Goal: Transaction & Acquisition: Purchase product/service

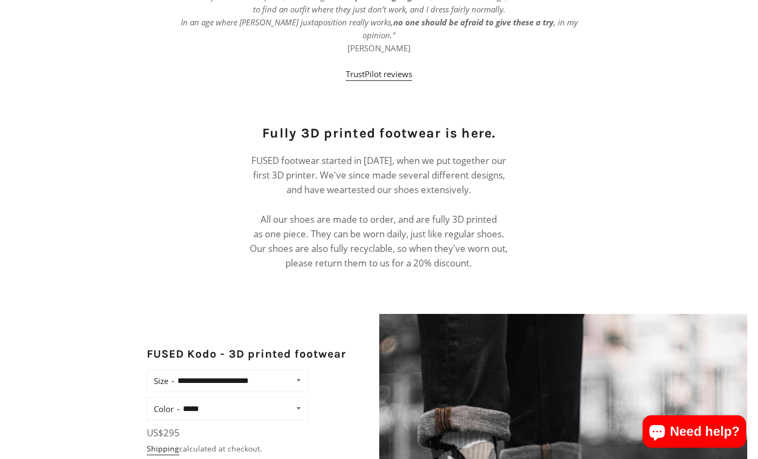
scroll to position [593, 0]
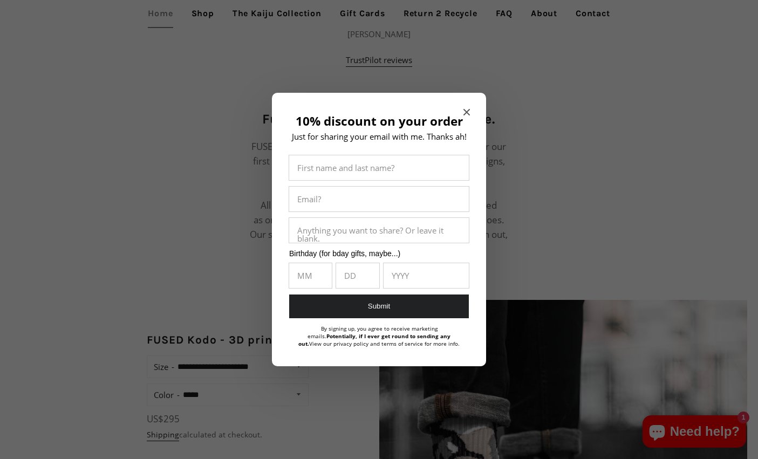
click at [464, 112] on icon "Close modal" at bounding box center [466, 112] width 6 height 6
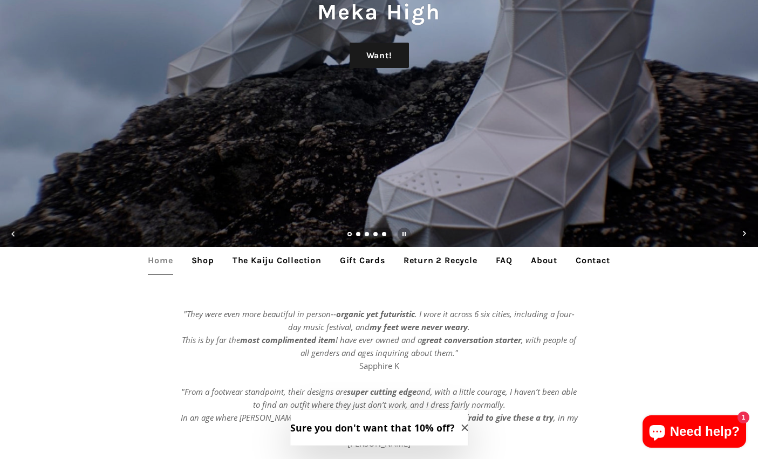
scroll to position [270, 0]
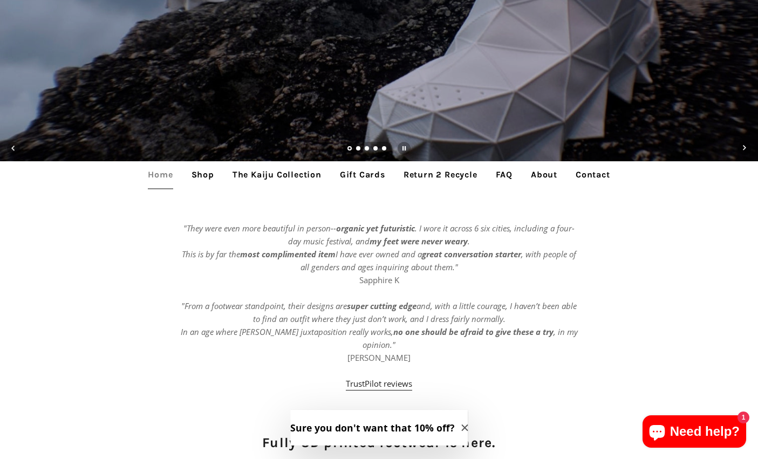
click at [288, 171] on link "The Kaiju Collection" at bounding box center [276, 174] width 105 height 27
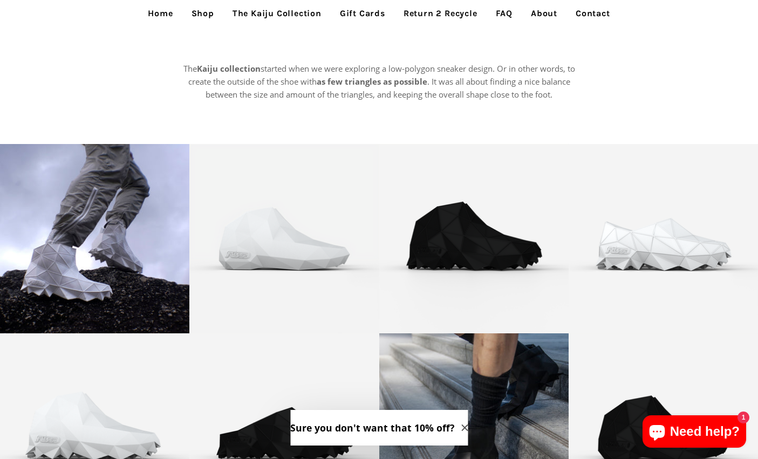
scroll to position [8, 0]
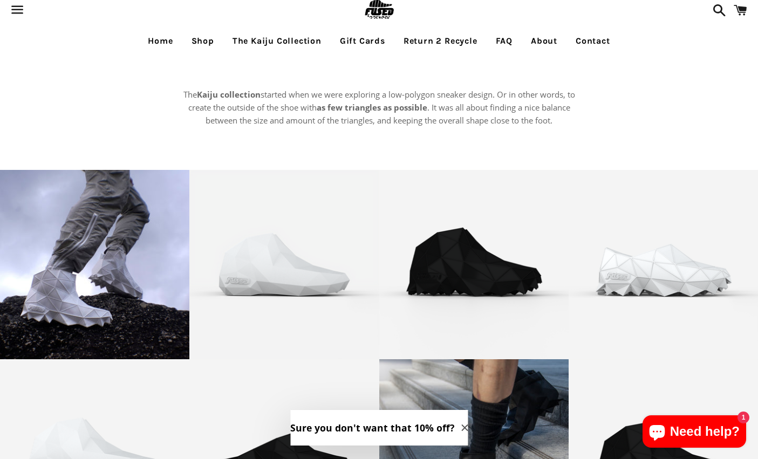
click at [202, 47] on link "Shop" at bounding box center [202, 41] width 39 height 27
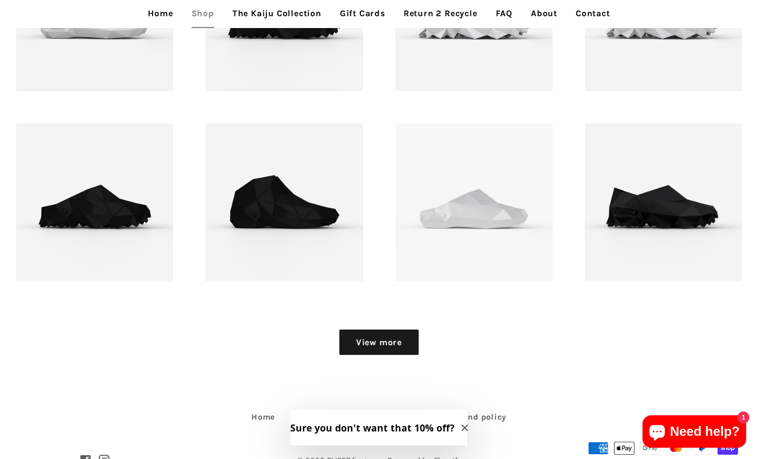
scroll to position [1239, 0]
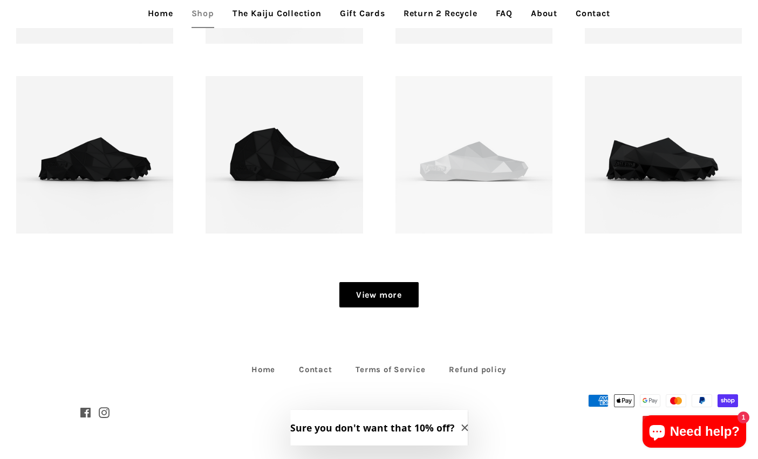
click at [358, 307] on link "View more" at bounding box center [378, 295] width 79 height 26
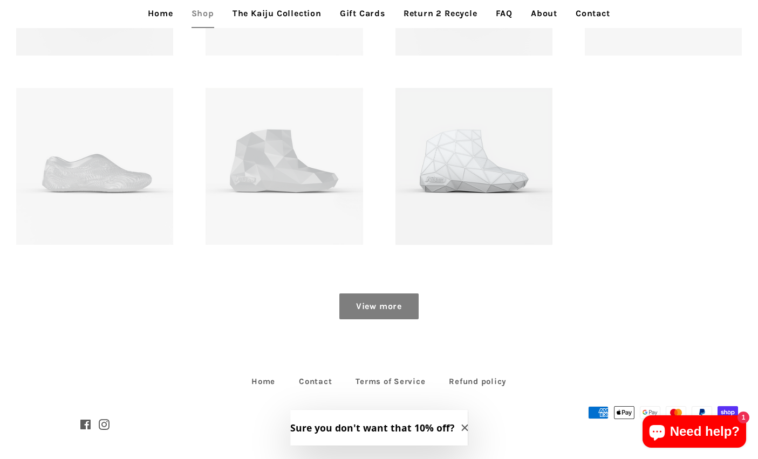
scroll to position [1618, 0]
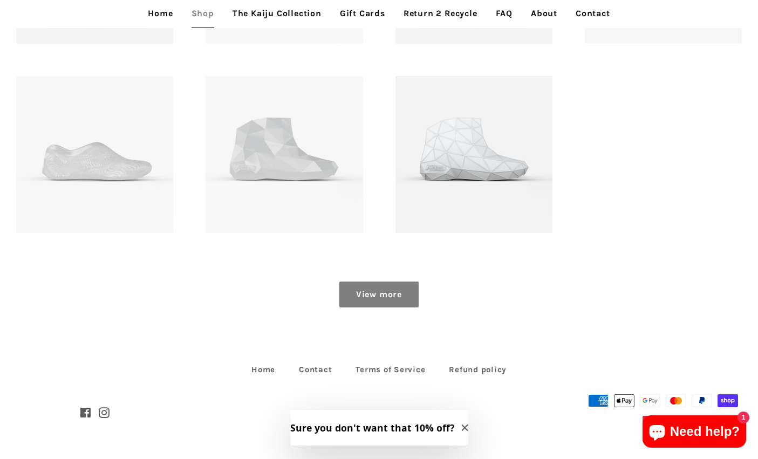
click at [358, 307] on link "View more" at bounding box center [378, 294] width 79 height 26
click at [387, 299] on link "View more" at bounding box center [378, 294] width 79 height 26
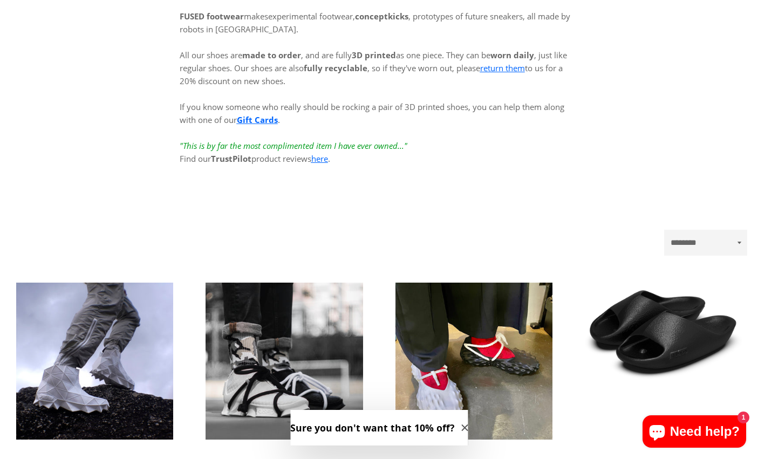
scroll to position [0, 0]
